Goal: Check status: Check status

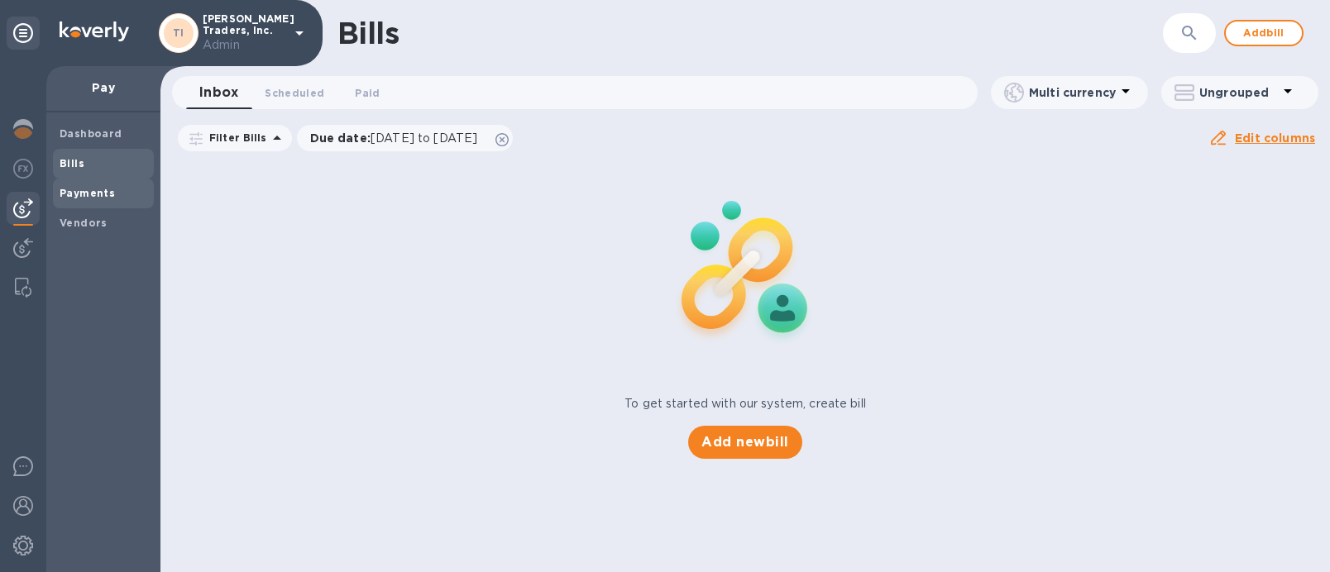
click at [87, 200] on span "Payments" at bounding box center [87, 193] width 55 height 17
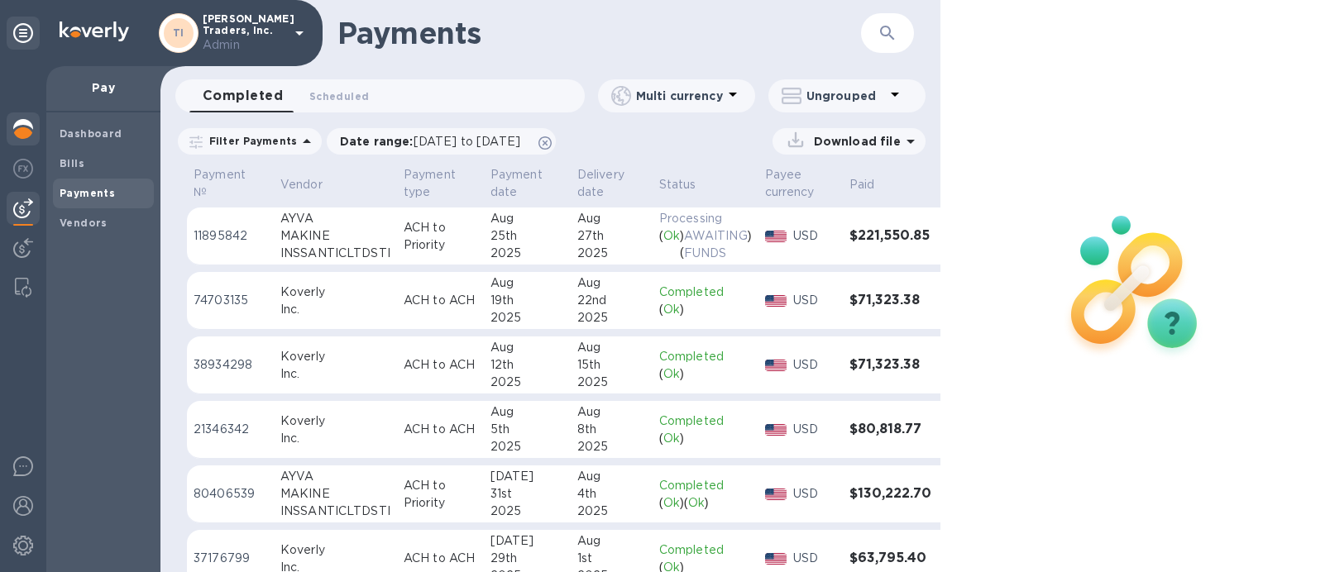
click at [28, 139] on div at bounding box center [23, 130] width 33 height 36
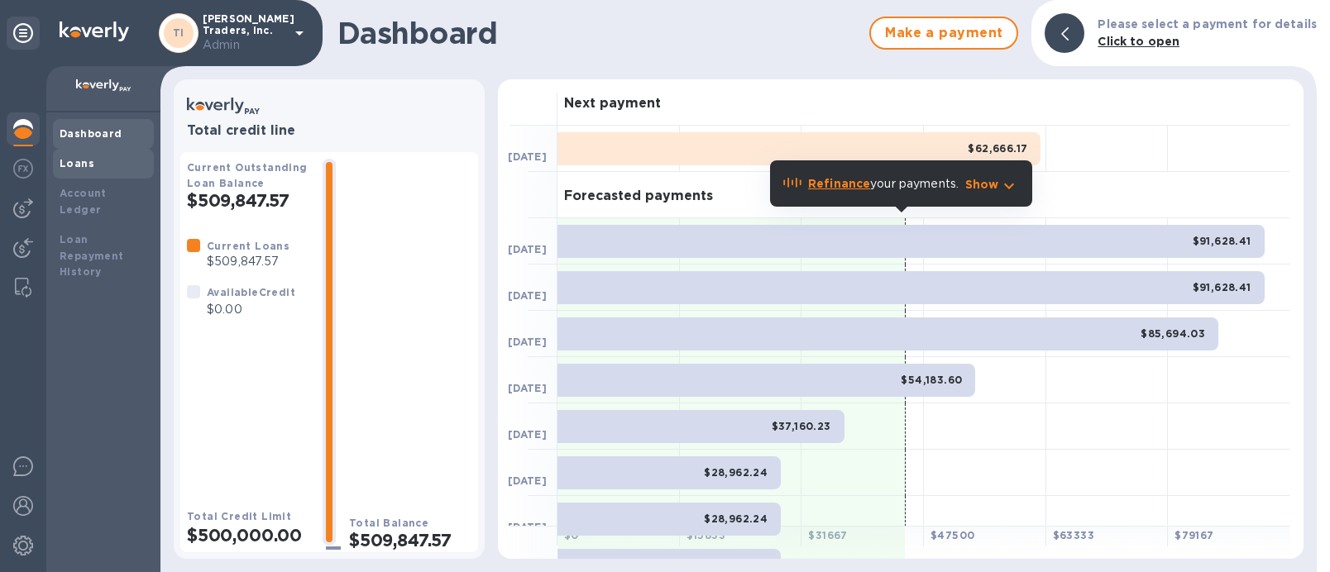
click at [110, 164] on div "Loans" at bounding box center [104, 163] width 88 height 17
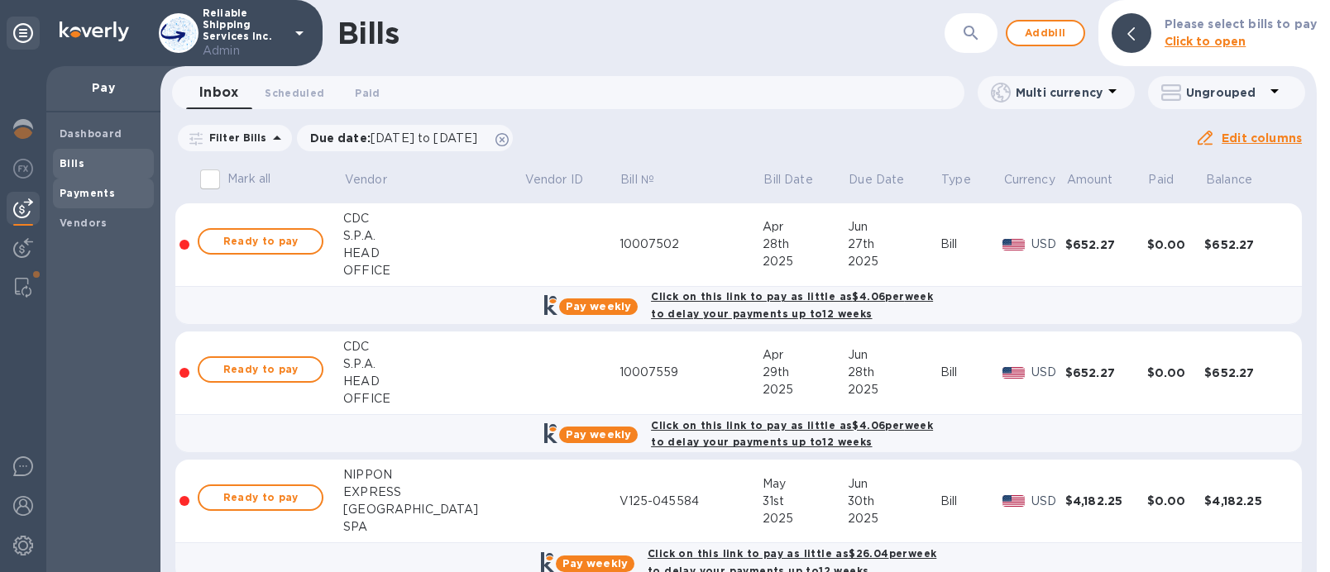
click at [93, 195] on b "Payments" at bounding box center [87, 193] width 55 height 12
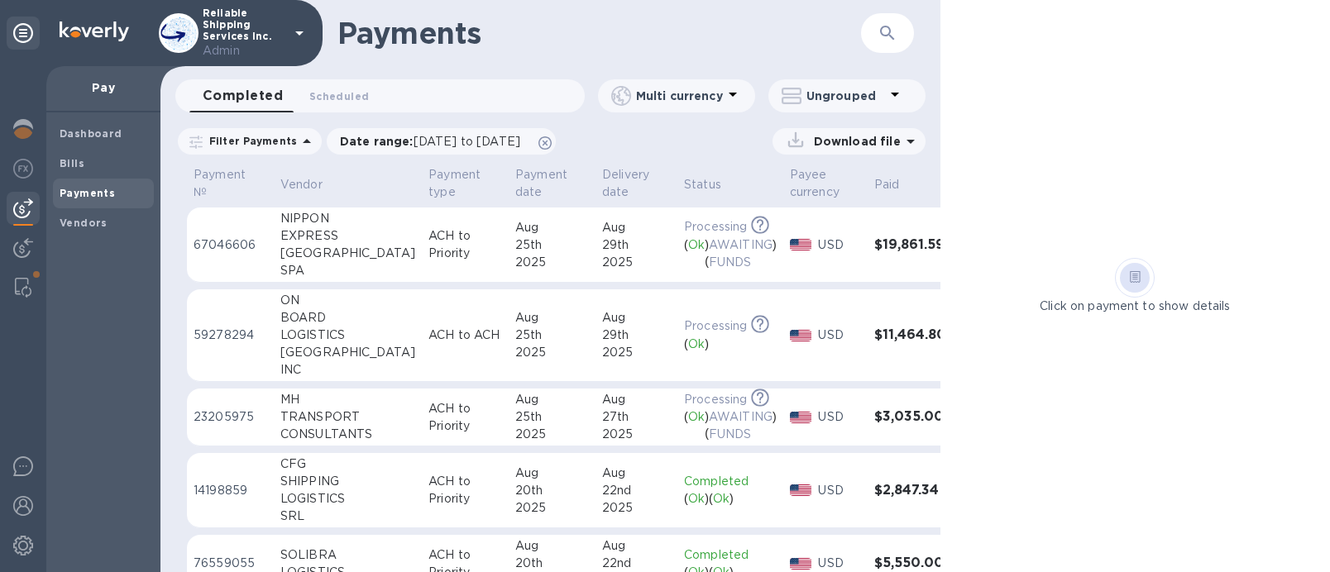
click at [530, 307] on td "Aug 25th 2025" at bounding box center [552, 335] width 87 height 93
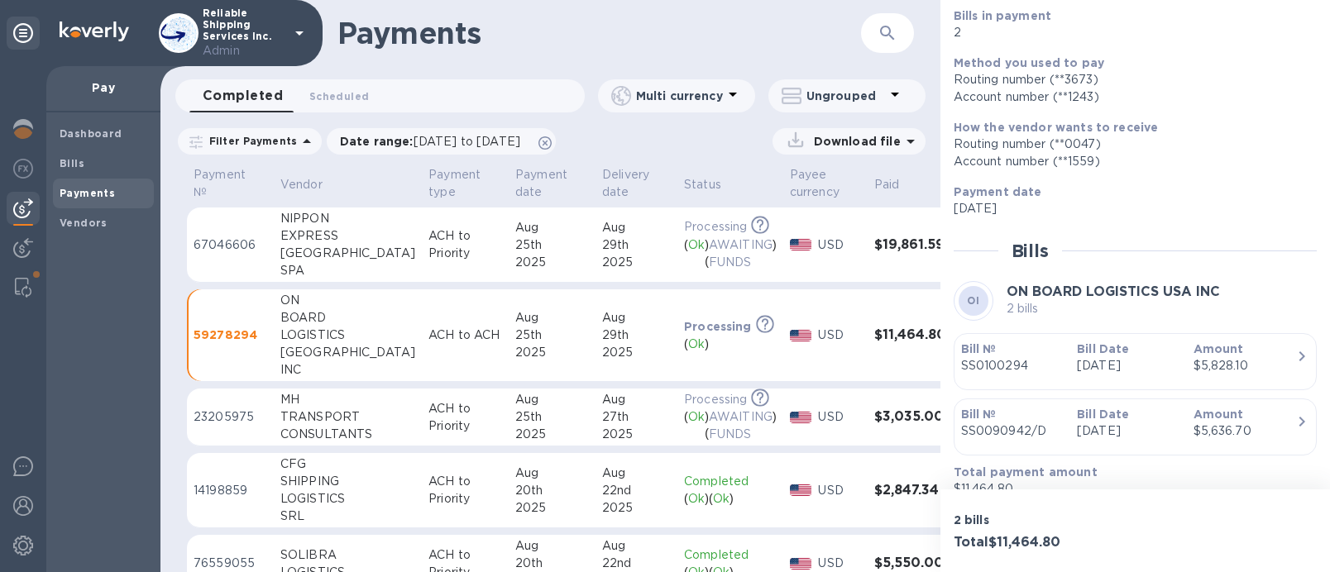
scroll to position [234, 0]
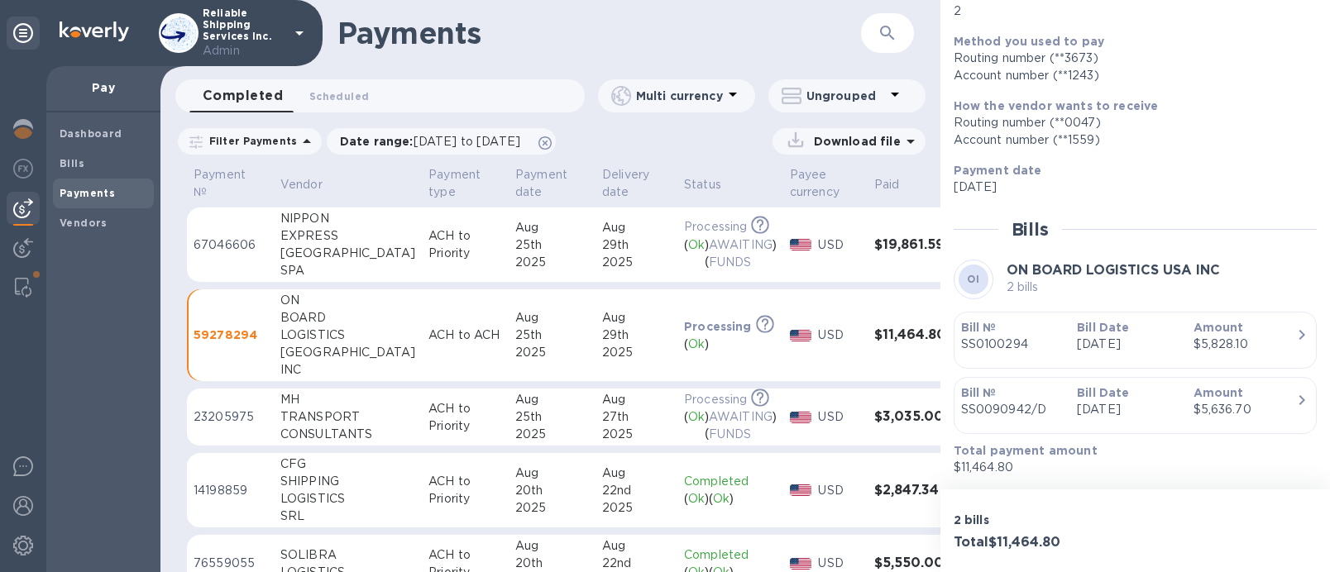
click at [1095, 344] on p "Jul 28th 2025" at bounding box center [1128, 344] width 103 height 17
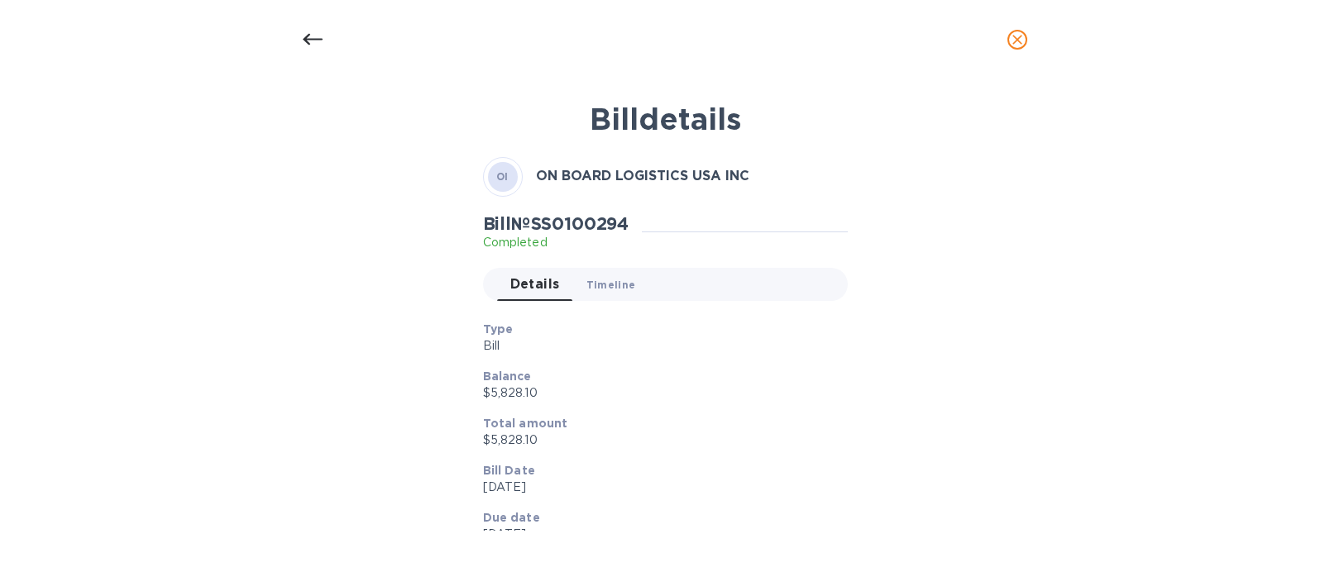
click at [604, 270] on button "Timeline 0" at bounding box center [611, 284] width 76 height 33
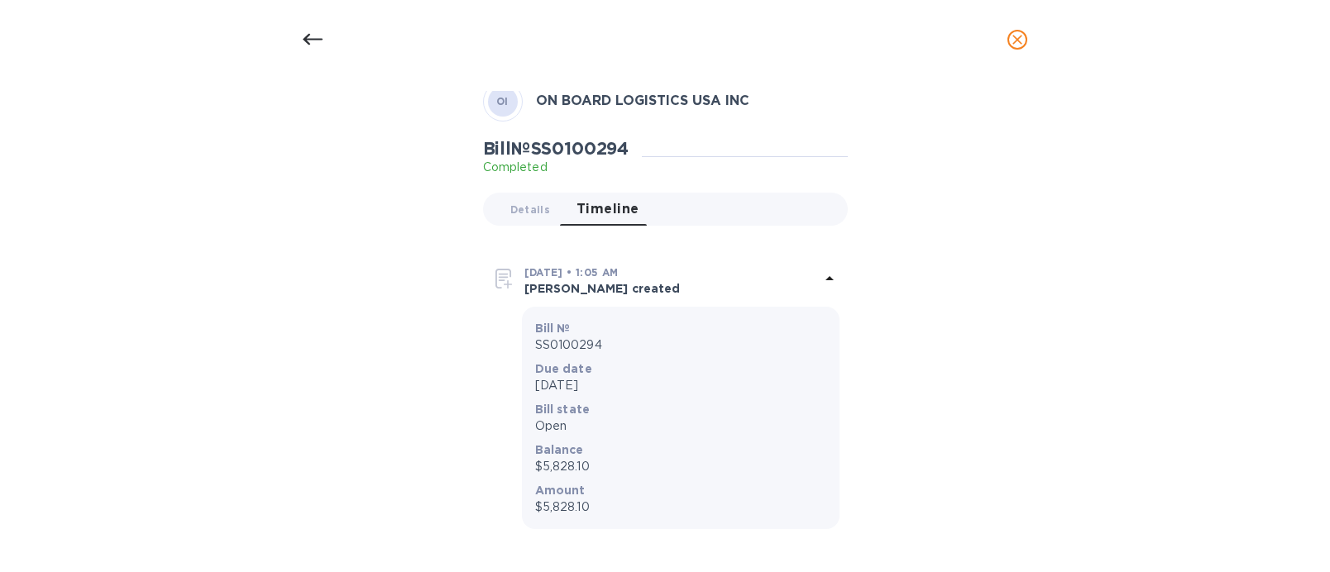
scroll to position [0, 0]
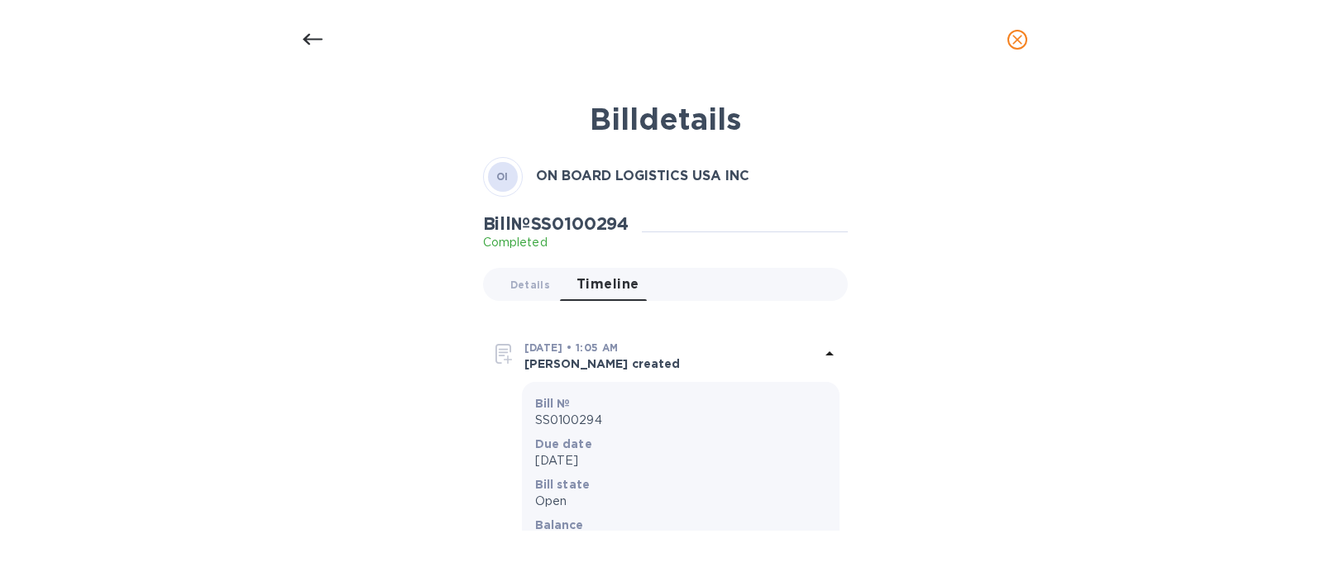
click at [308, 41] on icon at bounding box center [313, 40] width 20 height 12
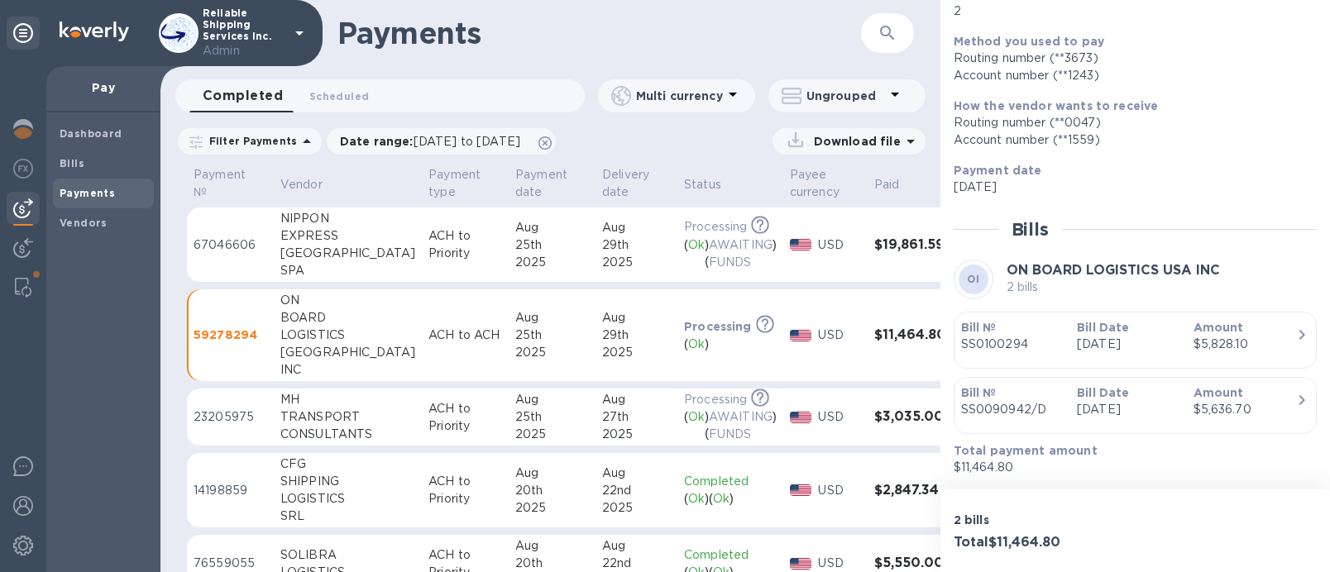
click at [1078, 414] on p "May 30th 2025" at bounding box center [1128, 409] width 103 height 17
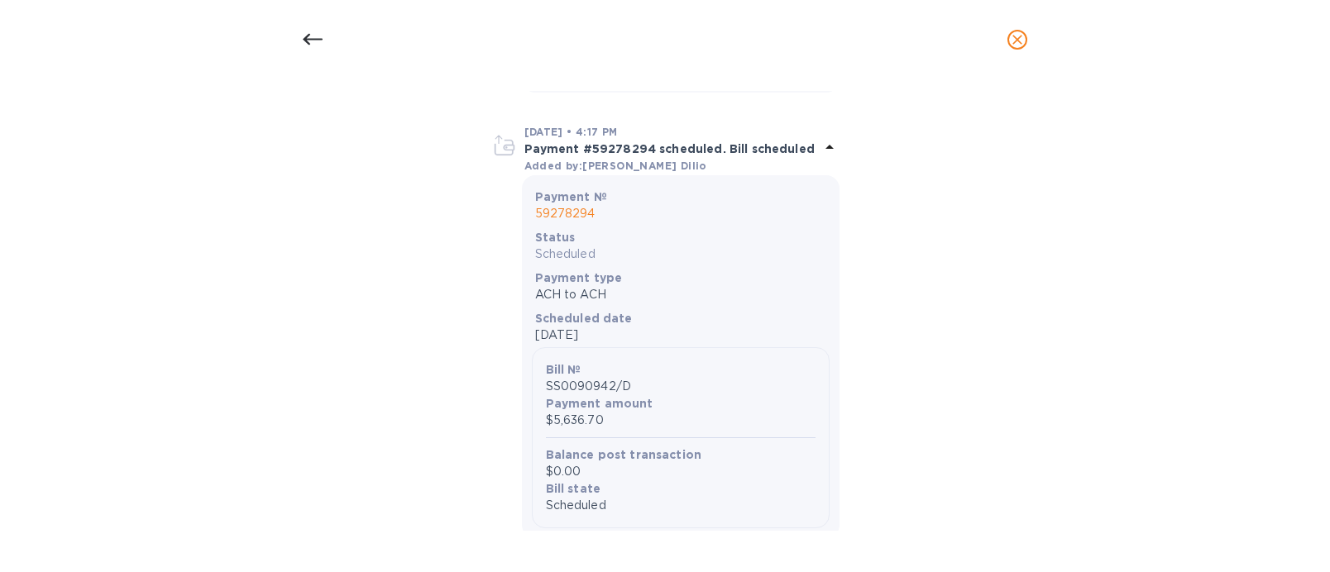
scroll to position [511, 0]
click at [297, 43] on div at bounding box center [313, 40] width 40 height 40
